Goal: Task Accomplishment & Management: Use online tool/utility

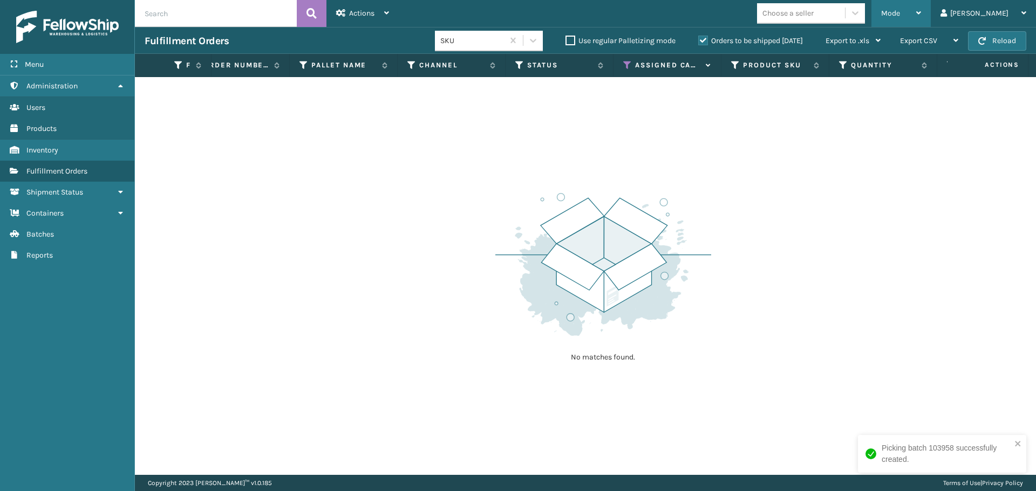
click at [900, 13] on span "Mode" at bounding box center [890, 13] width 19 height 9
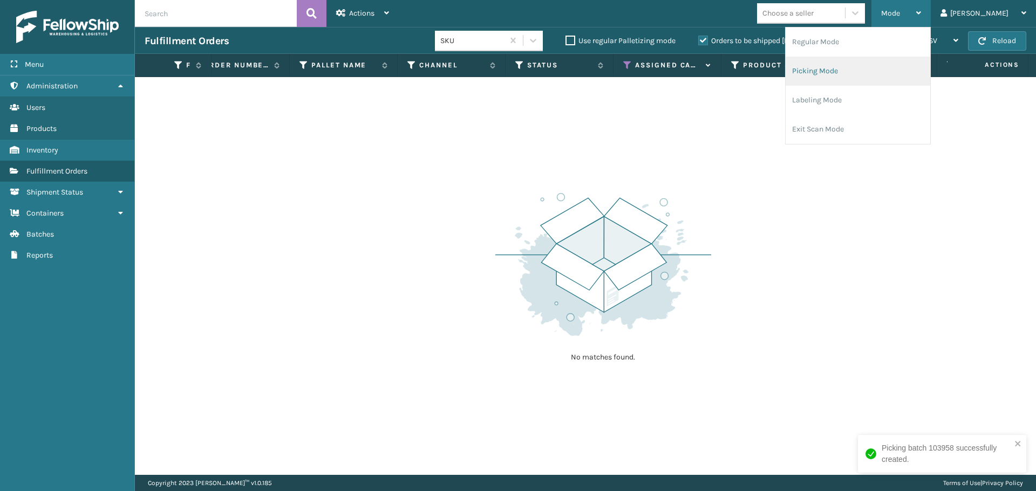
click at [854, 71] on li "Picking Mode" at bounding box center [857, 71] width 145 height 29
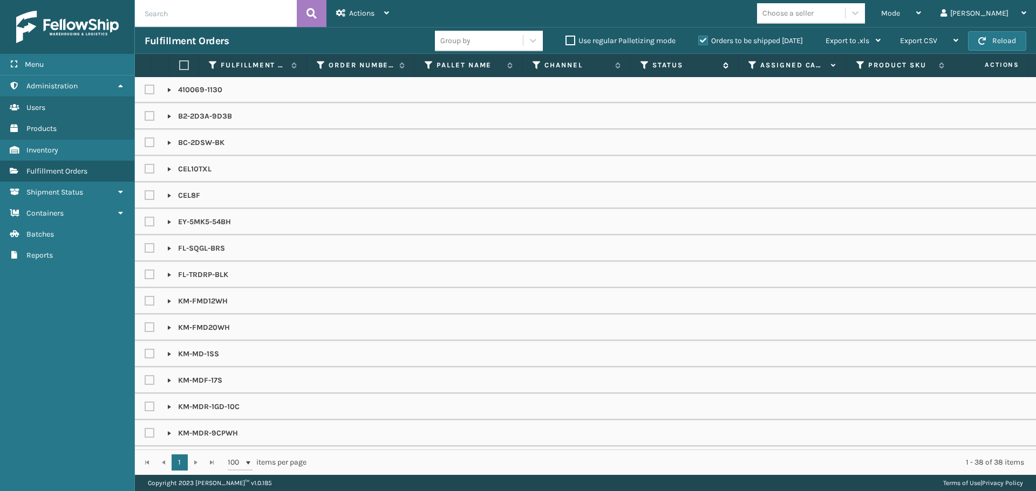
click at [640, 60] on icon at bounding box center [644, 65] width 9 height 10
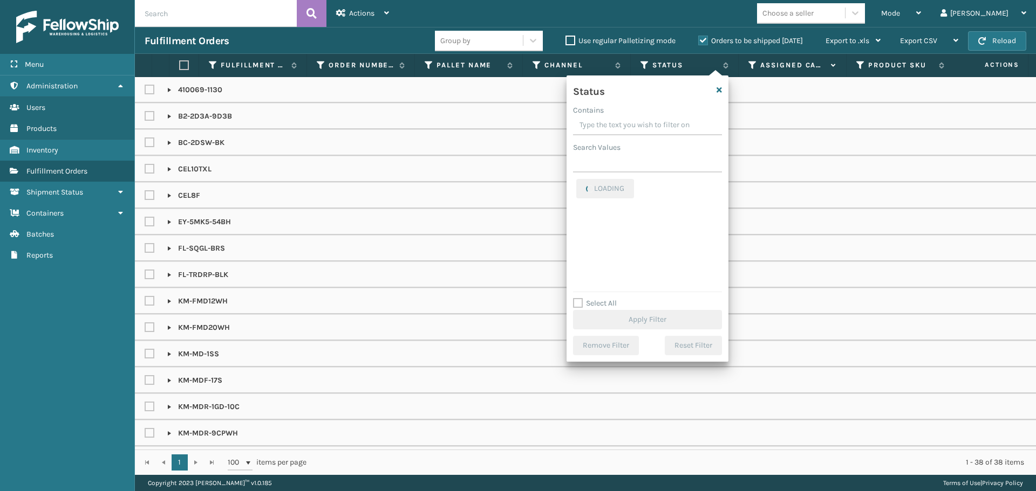
click at [606, 303] on label "Select All" at bounding box center [595, 303] width 44 height 9
click at [606, 298] on input "Select All" at bounding box center [654, 297] width 162 height 1
click at [611, 301] on label "Select All" at bounding box center [595, 303] width 44 height 9
click at [611, 298] on input "Select All" at bounding box center [654, 297] width 162 height 1
click at [582, 299] on label "Select All" at bounding box center [595, 303] width 44 height 9
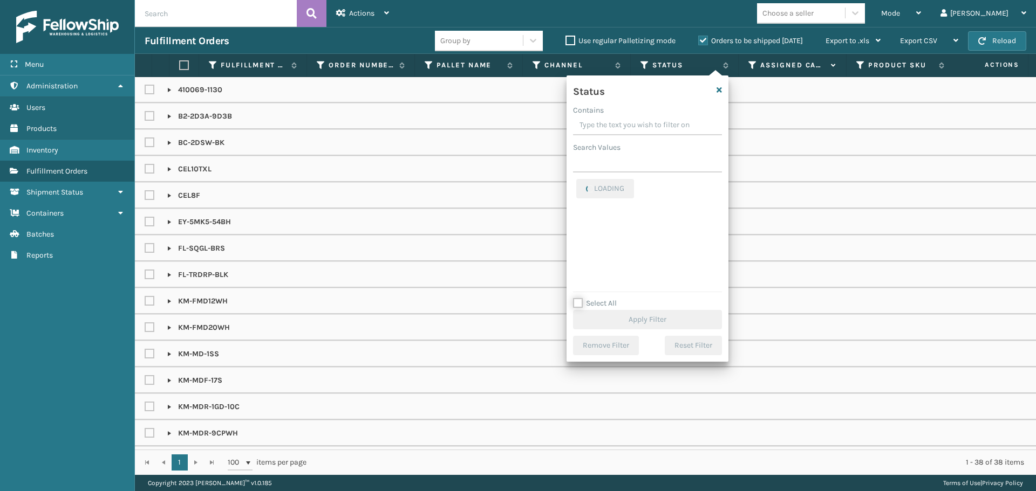
click at [582, 298] on input "Select All" at bounding box center [654, 297] width 162 height 1
click at [589, 302] on label "Select All" at bounding box center [595, 303] width 44 height 9
click at [589, 298] on input "Select All" at bounding box center [654, 297] width 162 height 1
checkbox input "false"
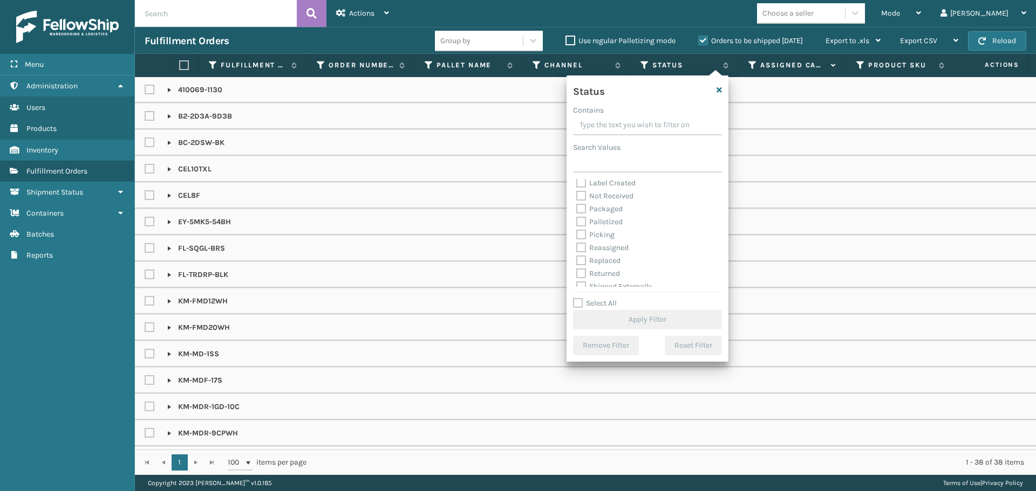
click at [594, 234] on label "Picking" at bounding box center [595, 234] width 38 height 9
click at [577, 234] on input "Picking" at bounding box center [576, 232] width 1 height 7
checkbox input "true"
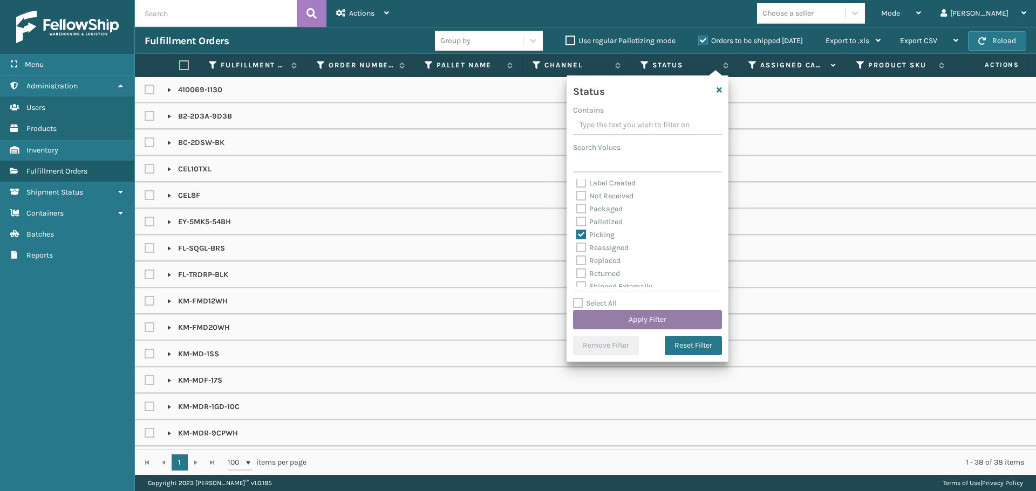
click at [626, 317] on button "Apply Filter" at bounding box center [647, 319] width 149 height 19
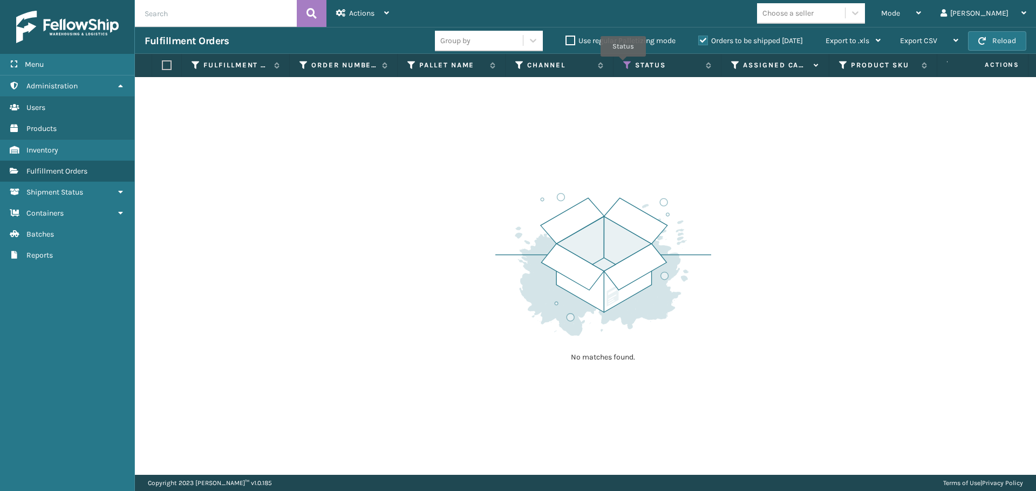
drag, startPoint x: 623, startPoint y: 64, endPoint x: 623, endPoint y: 71, distance: 7.6
click at [624, 65] on icon at bounding box center [627, 65] width 9 height 10
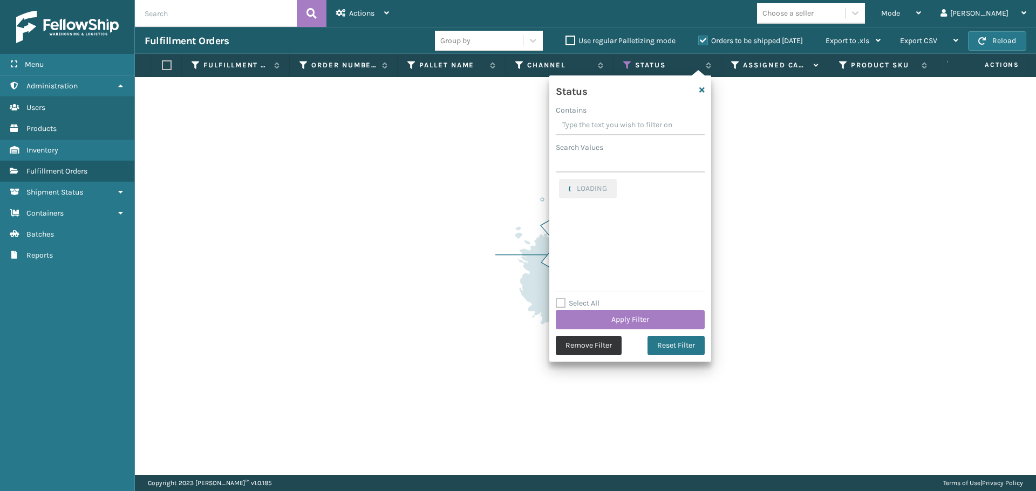
drag, startPoint x: 590, startPoint y: 357, endPoint x: 586, endPoint y: 347, distance: 10.4
click at [587, 352] on div "Status Contains Search Values LOADING Select All Apply Filter Remove Filter Res…" at bounding box center [630, 219] width 162 height 286
click at [587, 347] on button "Remove Filter" at bounding box center [589, 345] width 66 height 19
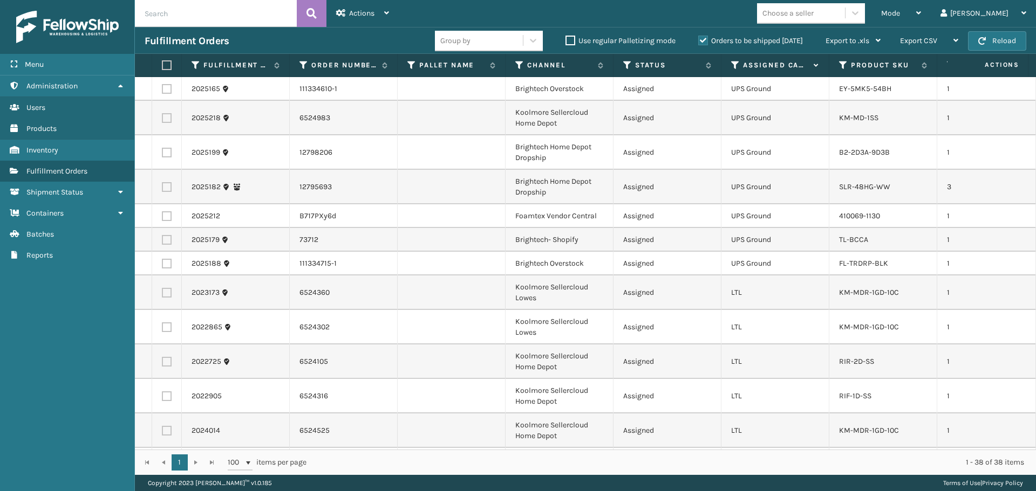
click at [737, 71] on th "Assigned Carrier Service" at bounding box center [775, 65] width 108 height 23
click at [733, 67] on icon at bounding box center [735, 65] width 9 height 10
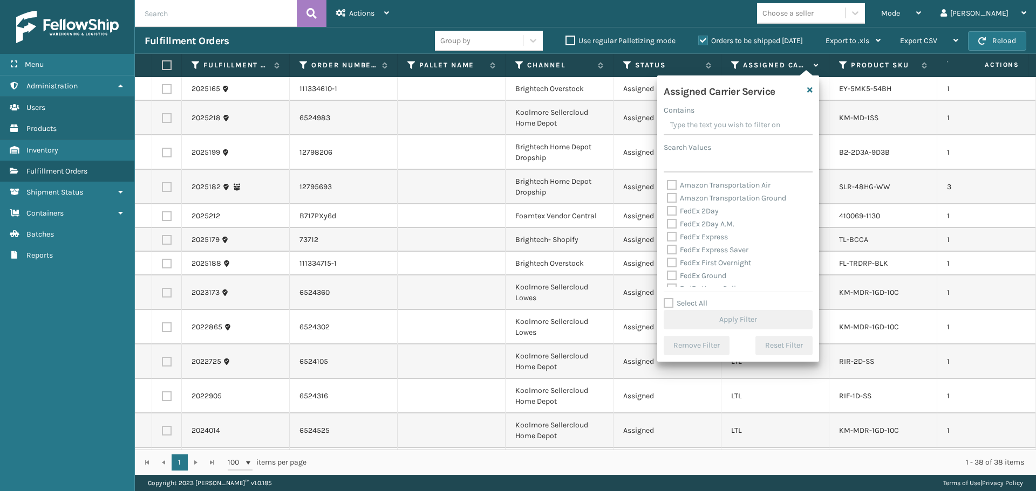
click at [688, 303] on label "Select All" at bounding box center [686, 303] width 44 height 9
click at [688, 298] on input "Select All" at bounding box center [745, 297] width 162 height 1
checkbox input "true"
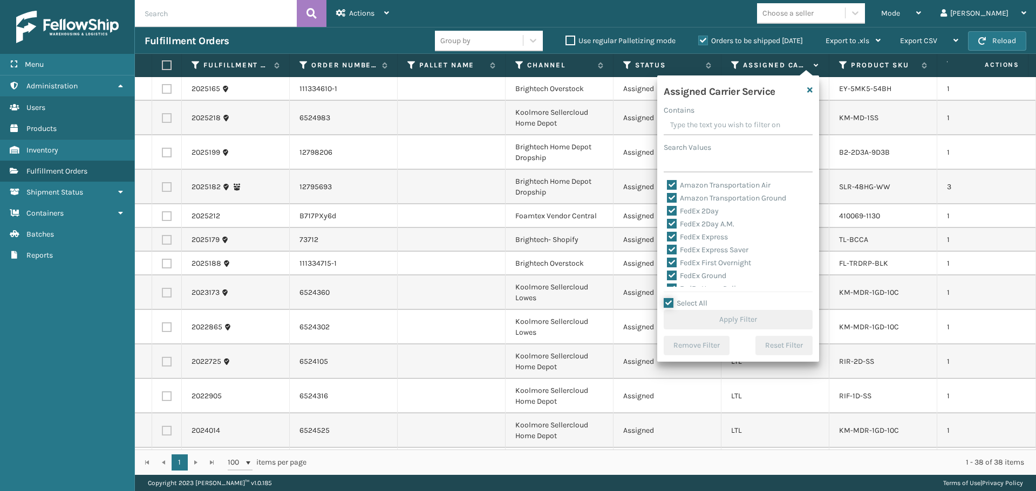
checkbox input "true"
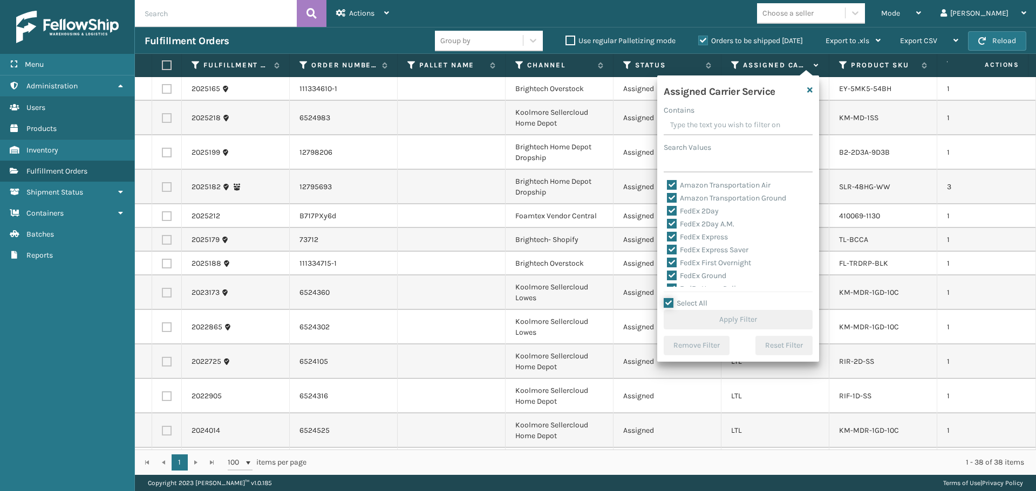
checkbox input "true"
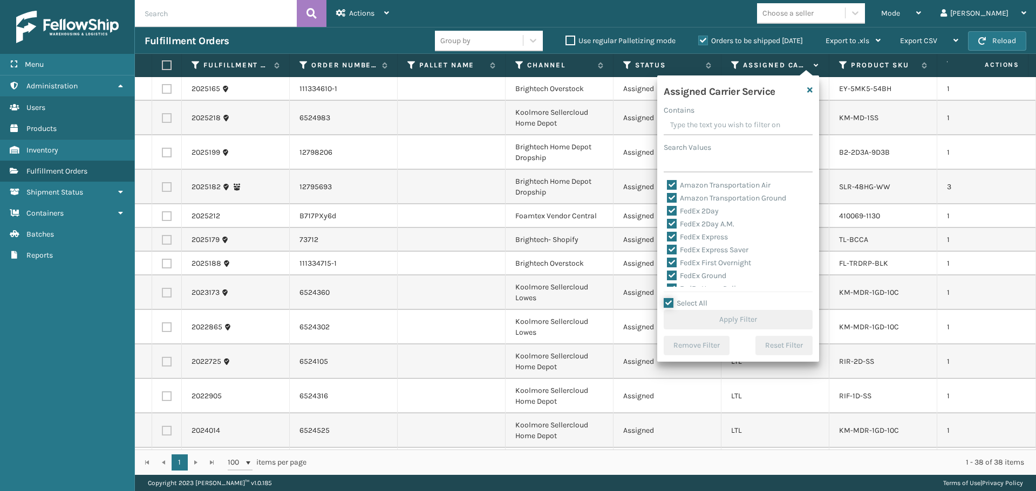
checkbox input "true"
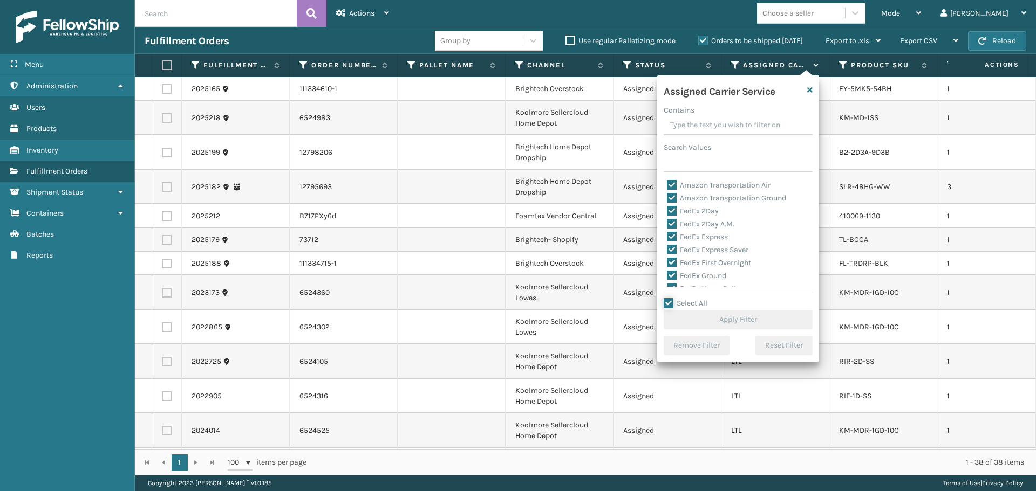
checkbox input "true"
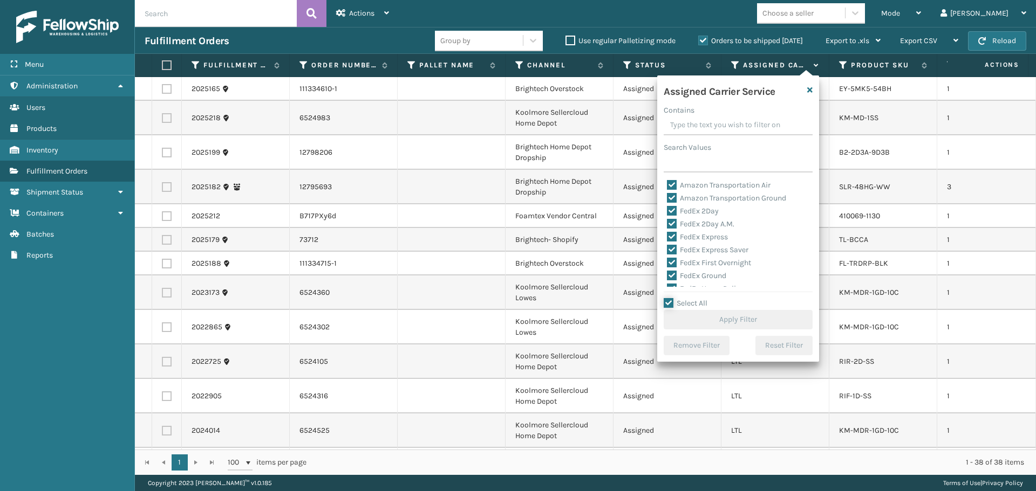
checkbox input "true"
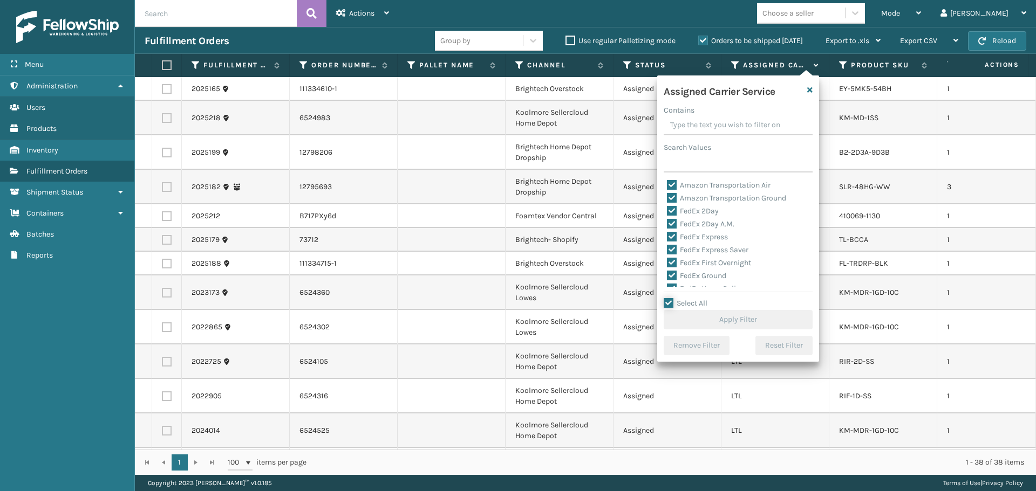
checkbox input "true"
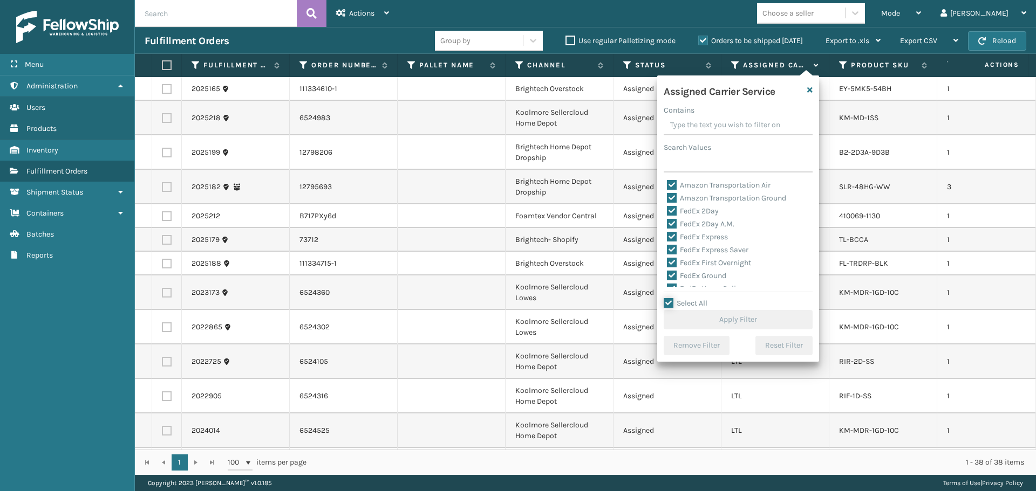
checkbox input "true"
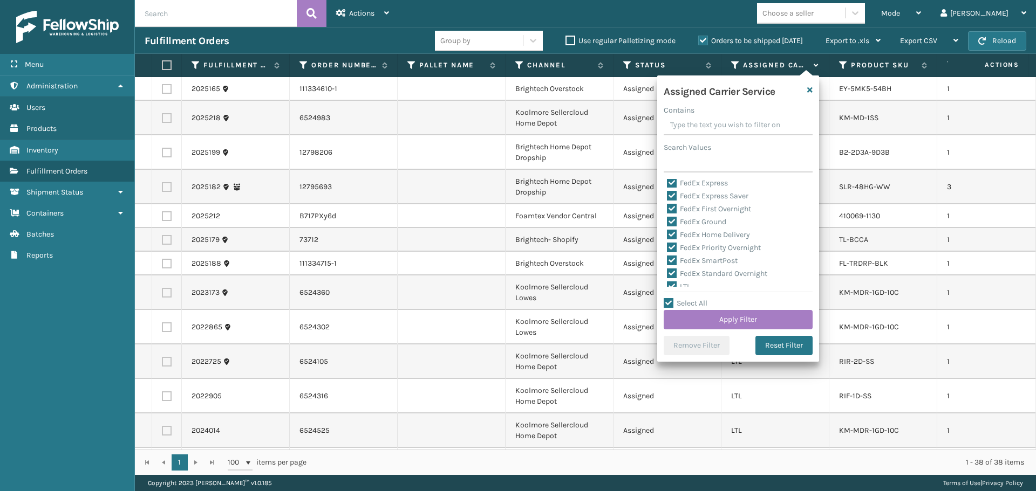
click at [686, 282] on label "LTL" at bounding box center [679, 286] width 24 height 9
click at [667, 282] on input "LTL" at bounding box center [667, 284] width 1 height 7
checkbox input "false"
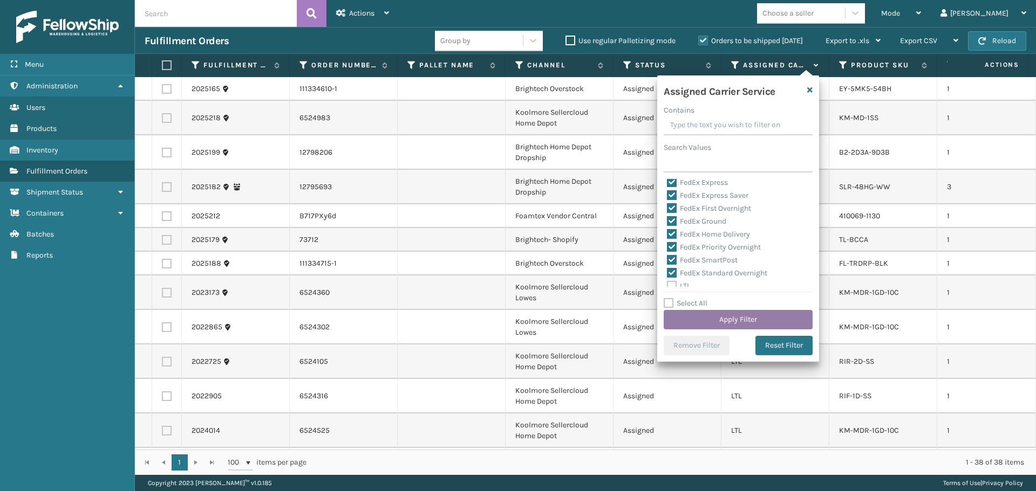
click at [731, 323] on button "Apply Filter" at bounding box center [738, 319] width 149 height 19
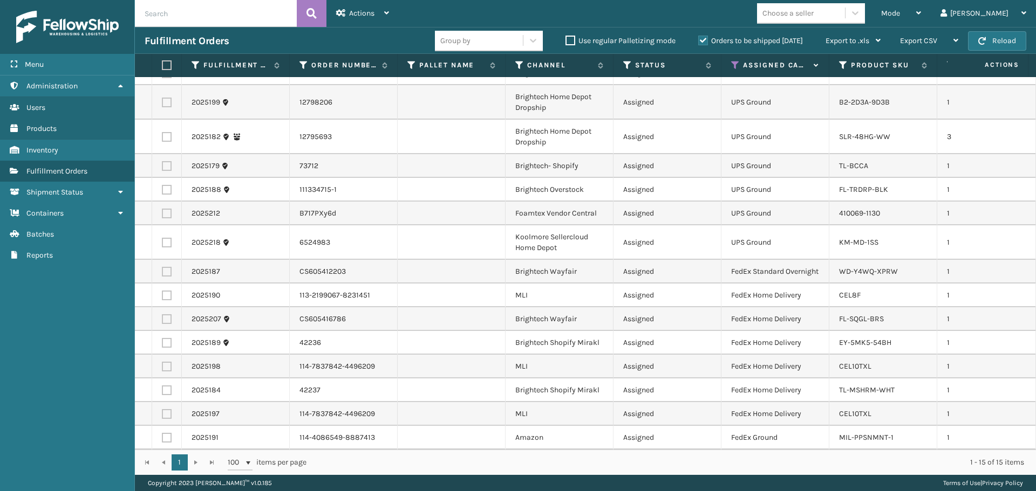
scroll to position [0, 0]
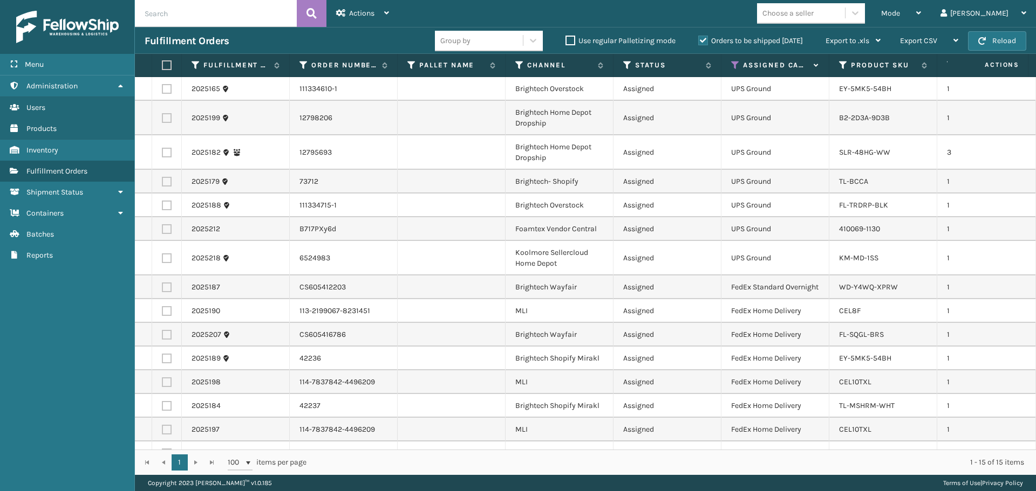
click at [167, 259] on label at bounding box center [167, 259] width 10 height 10
click at [162, 259] on input "checkbox" at bounding box center [162, 257] width 1 height 7
checkbox input "true"
click at [166, 234] on td at bounding box center [167, 229] width 30 height 24
click at [168, 206] on label at bounding box center [167, 206] width 10 height 10
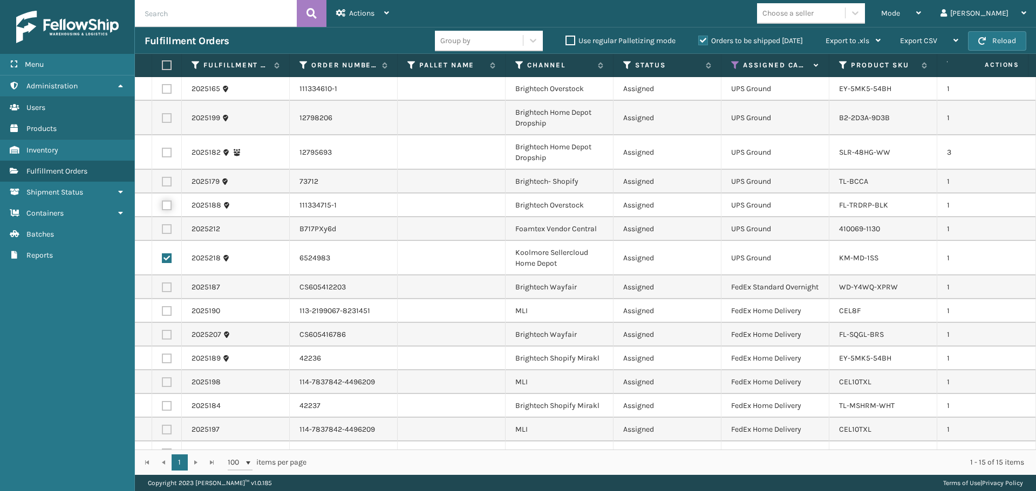
click at [162, 206] on input "checkbox" at bounding box center [162, 204] width 1 height 7
checkbox input "true"
drag, startPoint x: 168, startPoint y: 228, endPoint x: 165, endPoint y: 221, distance: 8.2
click at [168, 229] on label at bounding box center [167, 229] width 10 height 10
click at [162, 229] on input "checkbox" at bounding box center [162, 227] width 1 height 7
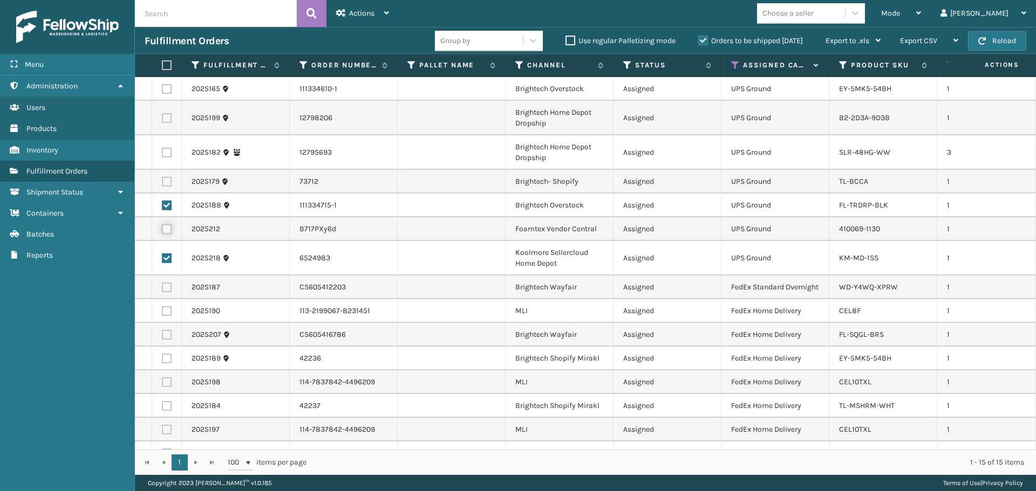
checkbox input "true"
click at [170, 181] on label at bounding box center [167, 182] width 10 height 10
click at [162, 181] on input "checkbox" at bounding box center [162, 180] width 1 height 7
checkbox input "true"
drag, startPoint x: 170, startPoint y: 152, endPoint x: 168, endPoint y: 143, distance: 8.8
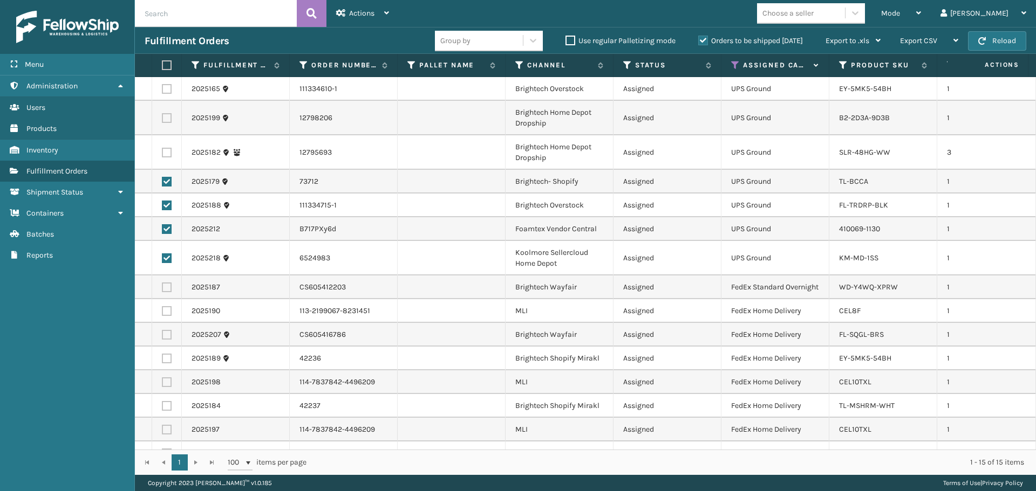
click at [168, 152] on label at bounding box center [167, 153] width 10 height 10
click at [162, 152] on input "checkbox" at bounding box center [162, 151] width 1 height 7
checkbox input "true"
click at [168, 113] on label at bounding box center [167, 118] width 10 height 10
click at [162, 113] on input "checkbox" at bounding box center [162, 116] width 1 height 7
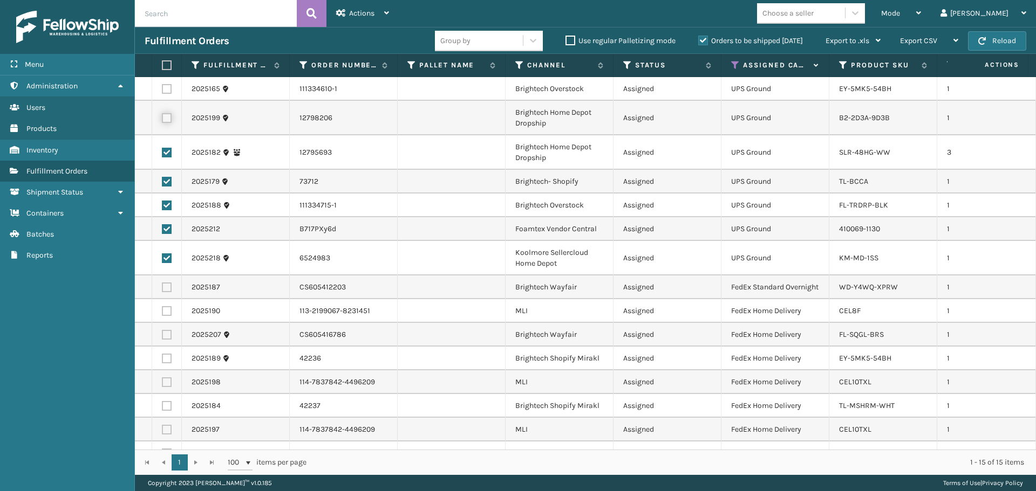
checkbox input "true"
click at [167, 87] on label at bounding box center [167, 89] width 10 height 10
click at [162, 87] on input "checkbox" at bounding box center [162, 87] width 1 height 7
checkbox input "true"
click at [349, 24] on div "Actions" at bounding box center [362, 13] width 53 height 27
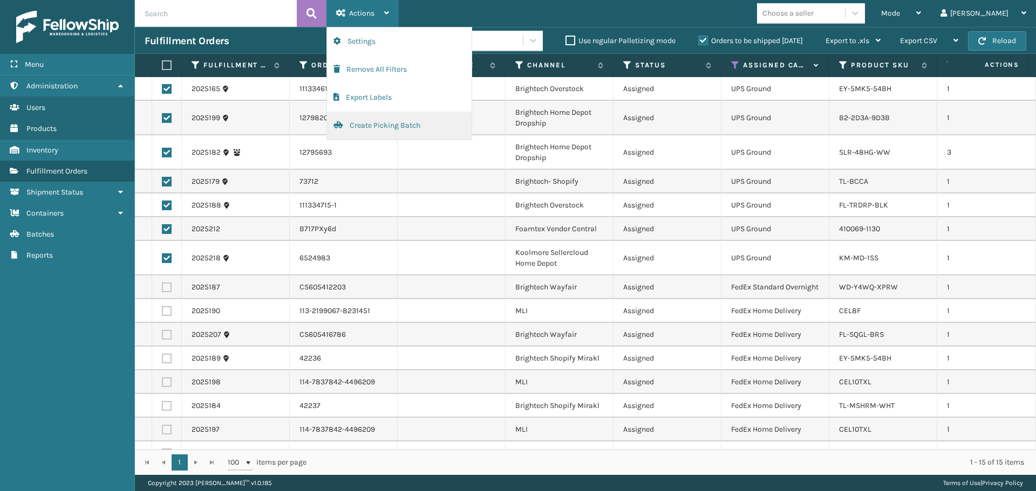
click at [379, 129] on button "Create Picking Batch" at bounding box center [399, 126] width 145 height 28
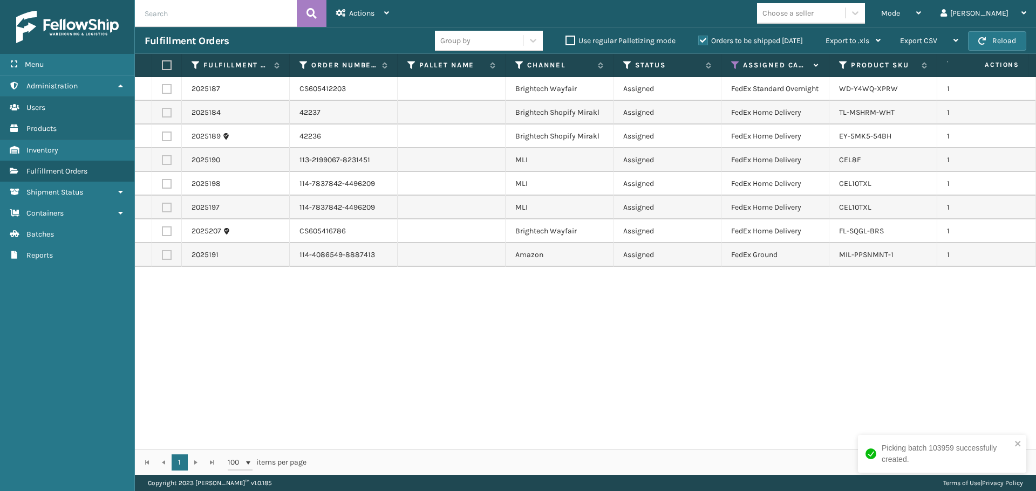
click at [168, 66] on label at bounding box center [165, 65] width 6 height 10
click at [162, 66] on input "checkbox" at bounding box center [162, 65] width 1 height 7
checkbox input "true"
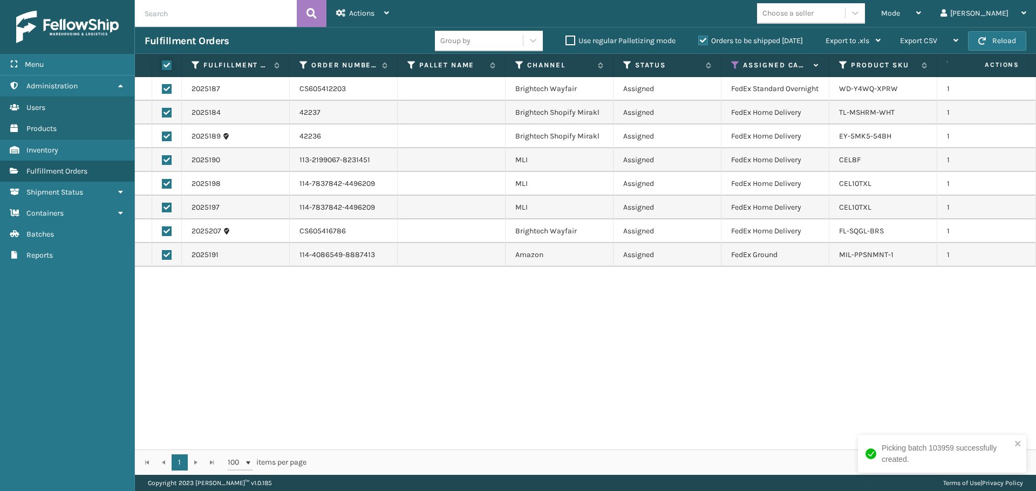
checkbox input "true"
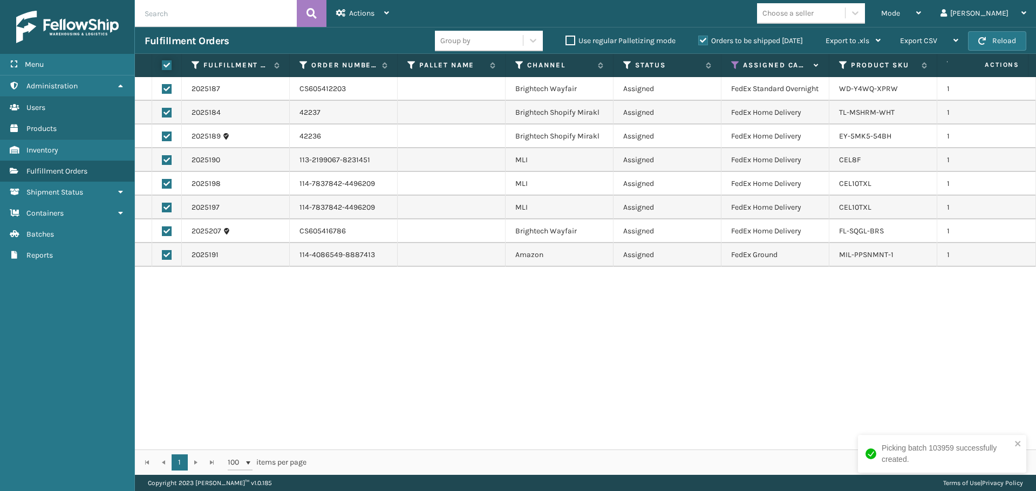
checkbox input "true"
click at [363, 14] on span "Actions" at bounding box center [361, 13] width 25 height 9
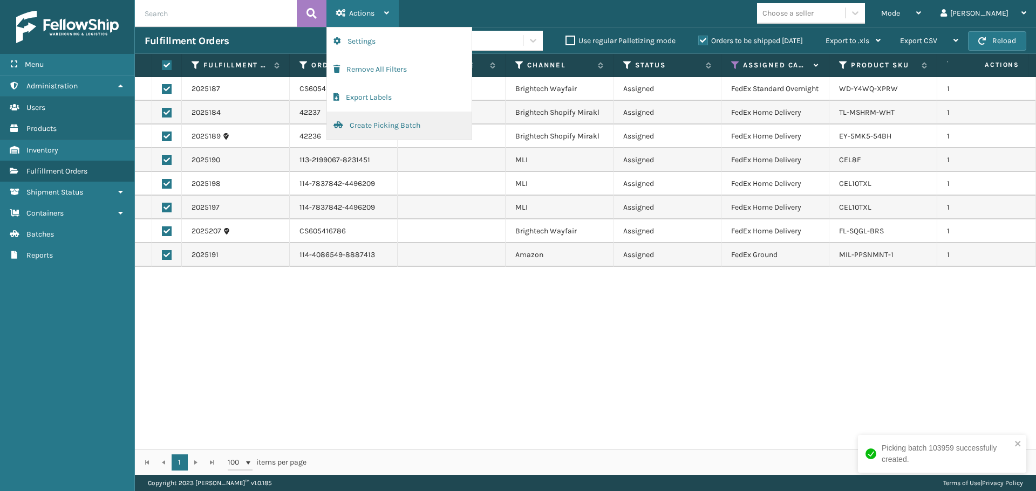
click at [397, 128] on button "Create Picking Batch" at bounding box center [399, 126] width 145 height 28
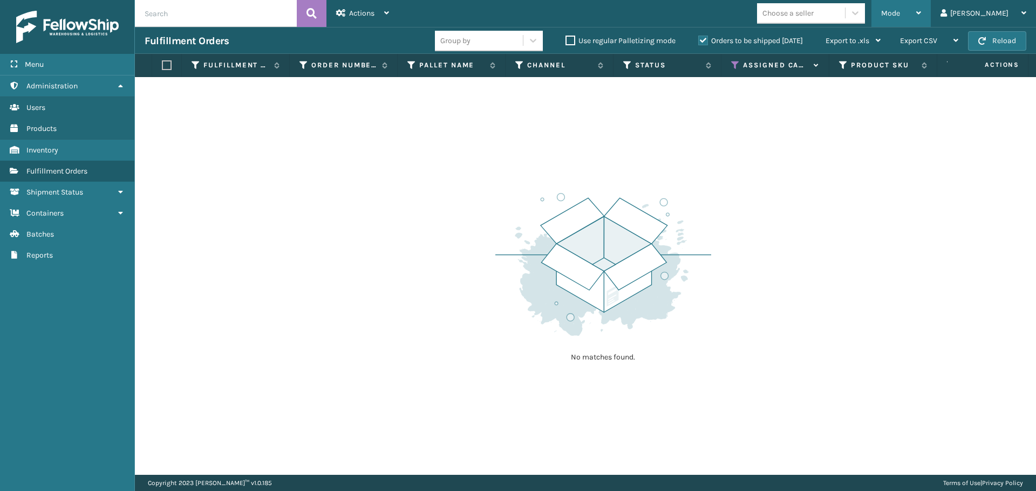
click at [918, 19] on div "Mode Regular Mode Picking Mode Labeling Mode Exit Scan Mode" at bounding box center [900, 13] width 59 height 27
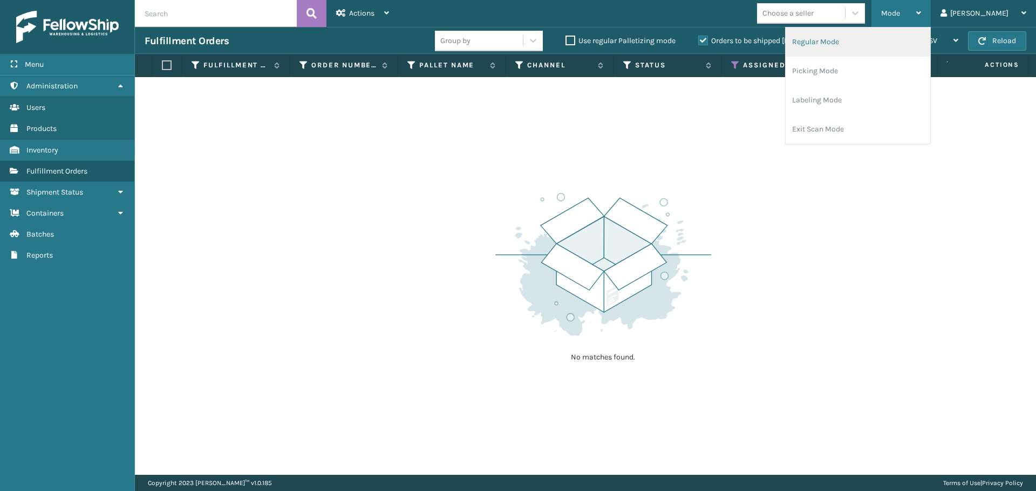
click at [878, 40] on li "Regular Mode" at bounding box center [857, 42] width 145 height 29
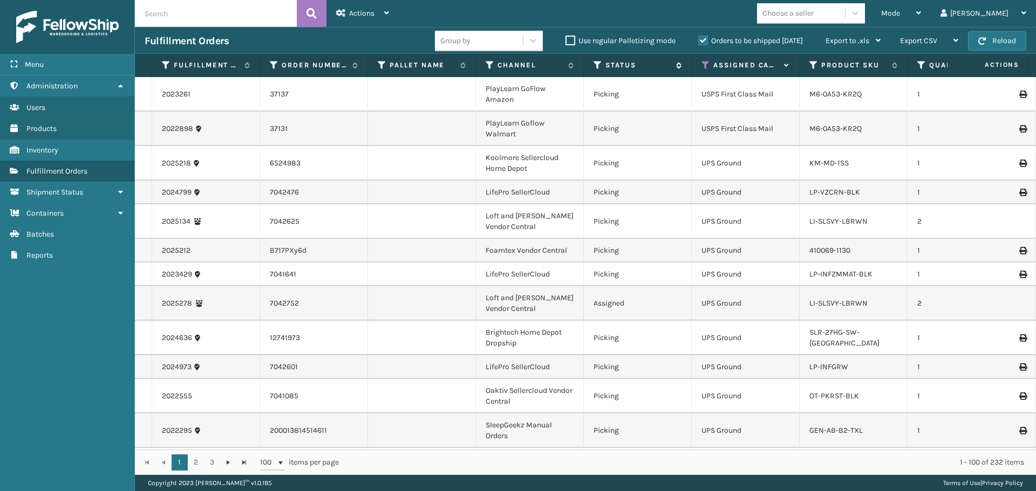
drag, startPoint x: 598, startPoint y: 63, endPoint x: 613, endPoint y: 68, distance: 15.5
click at [598, 63] on icon at bounding box center [597, 65] width 9 height 10
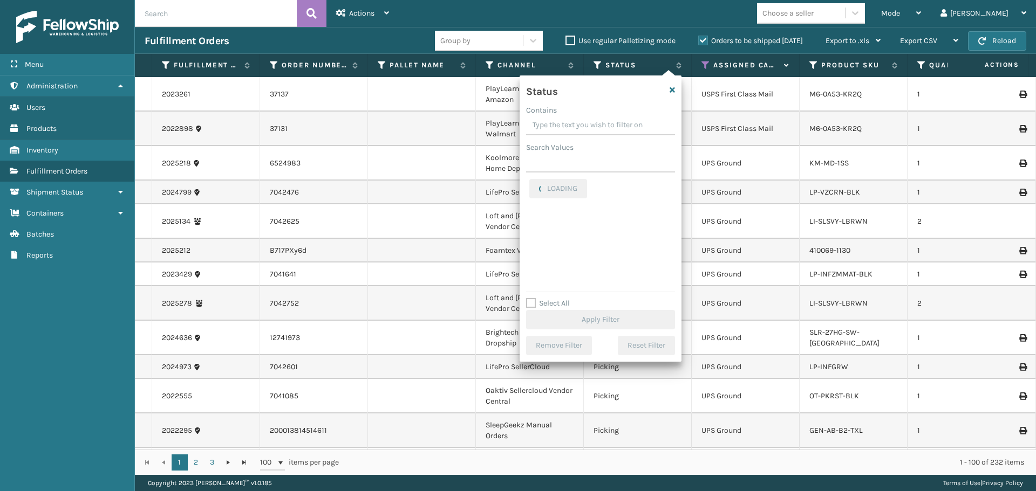
click at [599, 236] on div "LOADING" at bounding box center [600, 233] width 149 height 108
click at [559, 228] on label "Picking" at bounding box center [548, 228] width 38 height 9
click at [530, 228] on input "Picking" at bounding box center [529, 225] width 1 height 7
checkbox input "true"
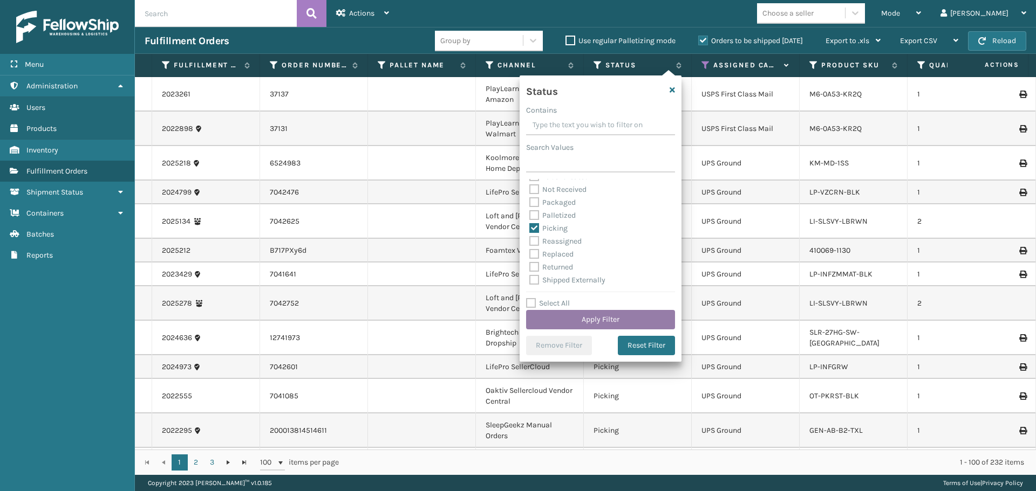
click at [590, 315] on button "Apply Filter" at bounding box center [600, 319] width 149 height 19
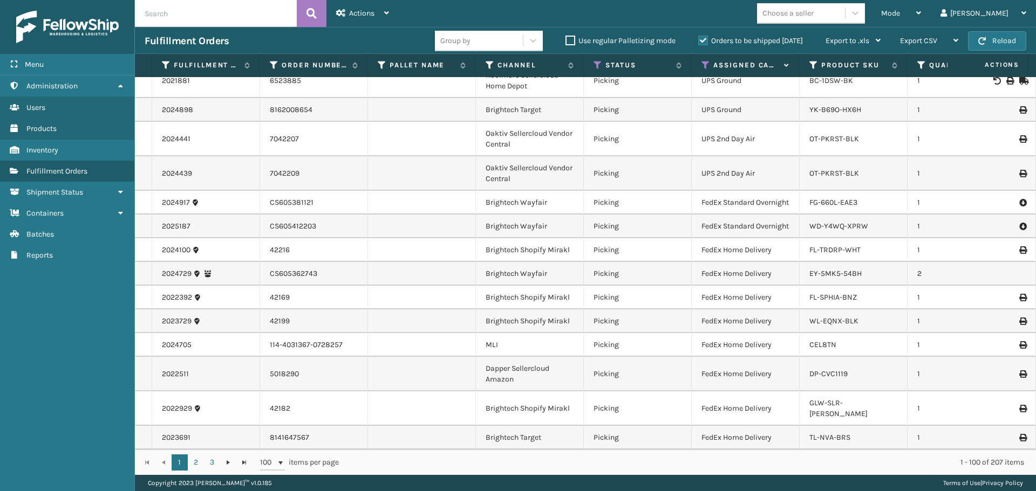
scroll to position [2473, 0]
